Goal: Find specific page/section: Find specific page/section

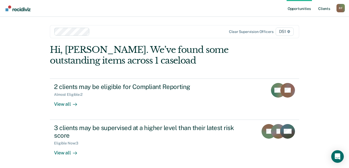
click at [328, 9] on link "Client s" at bounding box center [324, 8] width 14 height 17
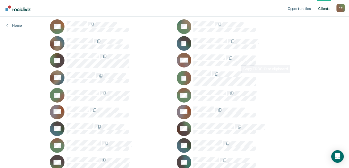
scroll to position [209, 0]
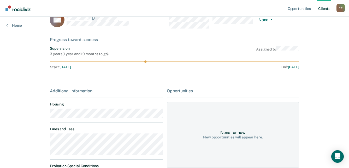
scroll to position [26, 0]
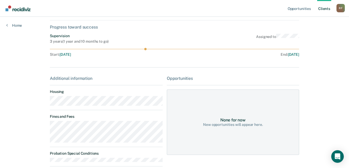
click at [45, 104] on main "AH Contacts Preferred Name Preferred Contact None Call Text Email None Progress…" at bounding box center [175, 95] width 262 height 209
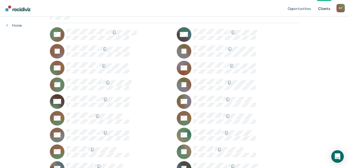
scroll to position [78, 0]
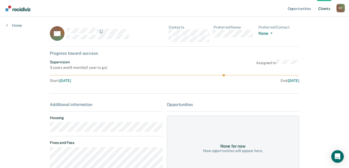
click at [48, 130] on main "BC Contacts Preferred Name Preferred Contact None Call Text Email None Progress…" at bounding box center [175, 136] width 262 height 238
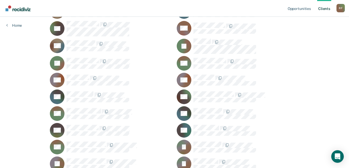
scroll to position [235, 0]
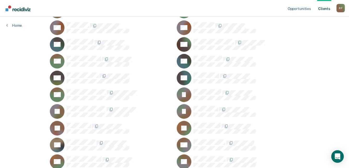
scroll to position [287, 0]
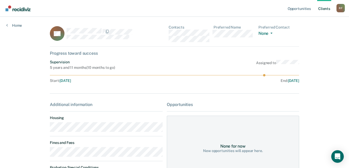
click at [46, 131] on main "BK Contacts Preferred Name Preferred Contact None Call Text Email None Progress…" at bounding box center [175, 139] width 262 height 245
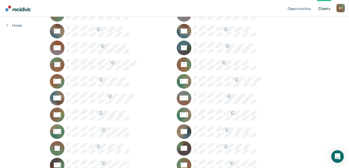
scroll to position [392, 0]
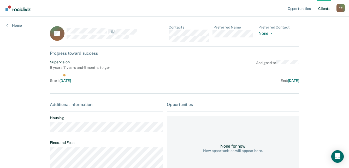
click at [48, 130] on main "SL Contacts Preferred Name Preferred Contact None Call Text Email None Progress…" at bounding box center [175, 154] width 262 height 275
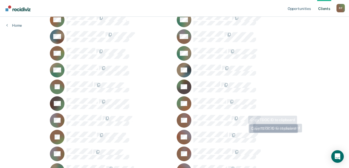
scroll to position [470, 0]
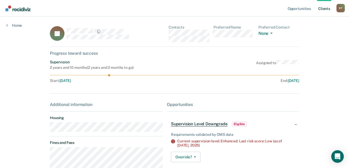
click at [48, 129] on main "JP Contacts Preferred Name Preferred Contact None Call Text Email None Progress…" at bounding box center [175, 145] width 262 height 256
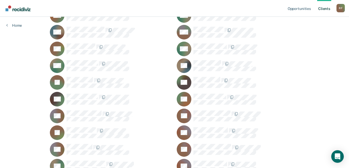
scroll to position [496, 0]
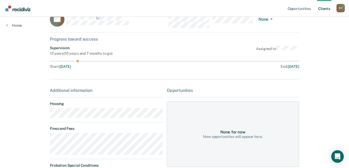
scroll to position [26, 0]
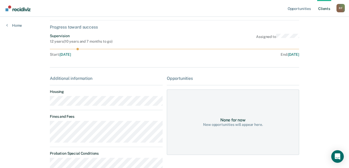
click at [40, 101] on div "Opportunities Client s [PERSON_NAME] R F Profile How it works Log Out Home CS C…" at bounding box center [174, 112] width 349 height 277
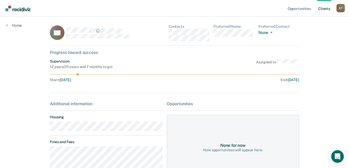
scroll to position [0, 0]
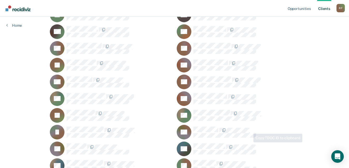
scroll to position [548, 0]
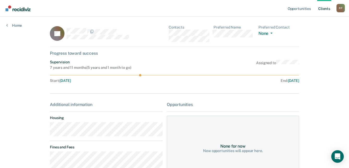
click at [48, 130] on main "TT Contacts Preferred Name Preferred Contact None Call Text Email None Progress…" at bounding box center [175, 140] width 262 height 247
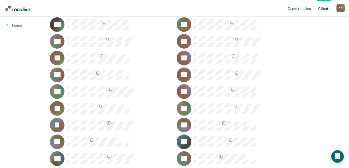
scroll to position [598, 0]
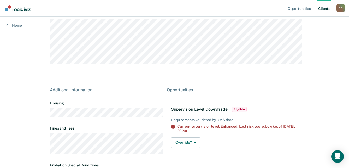
scroll to position [52, 0]
click at [44, 117] on main "SW Contacts Preferred Name Preferred Contact None Call Text Email None Progress…" at bounding box center [175, 87] width 262 height 247
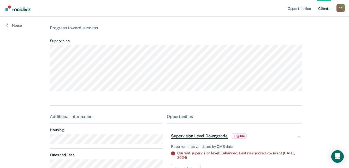
scroll to position [0, 0]
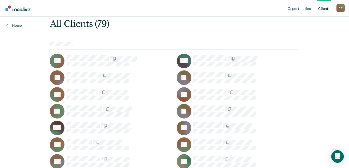
scroll to position [26, 0]
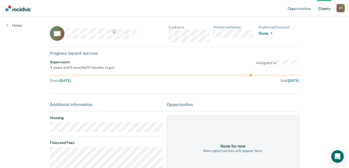
scroll to position [26, 0]
